Goal: Check status: Check status

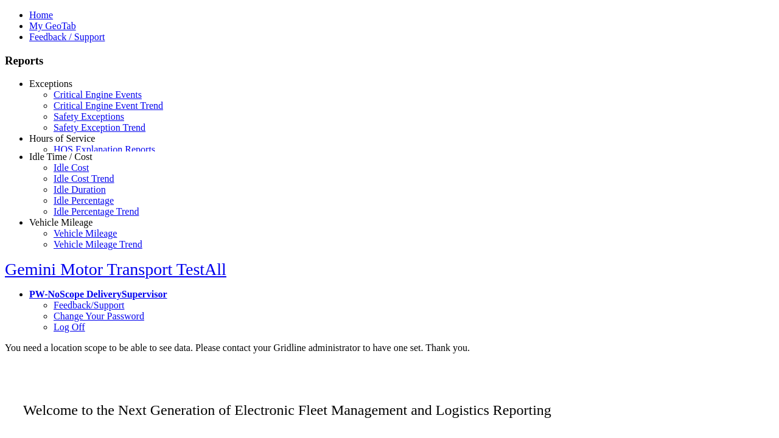
click at [79, 176] on link "HOS Violations" at bounding box center [84, 171] width 61 height 10
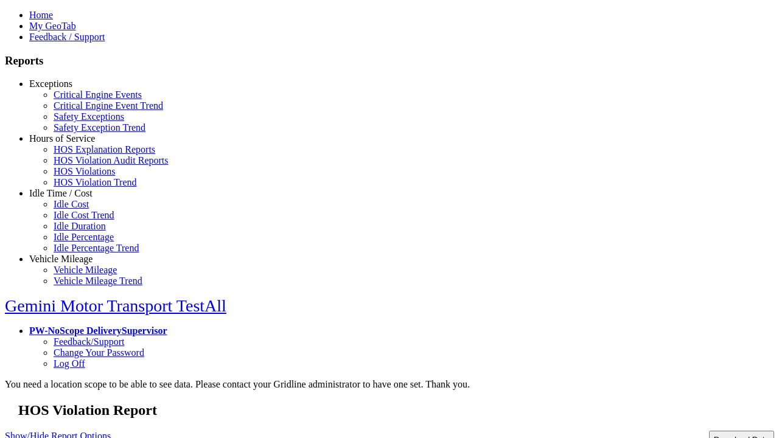
type input "**********"
